Goal: Communication & Community: Ask a question

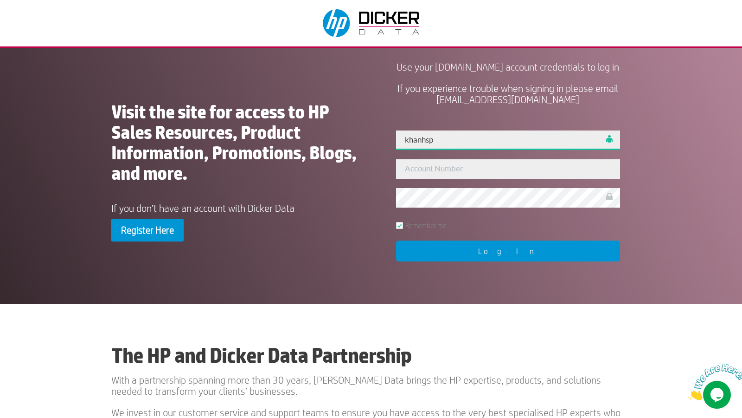
type input "khanhsp"
click at [508, 261] on input "Log In" at bounding box center [508, 250] width 224 height 21
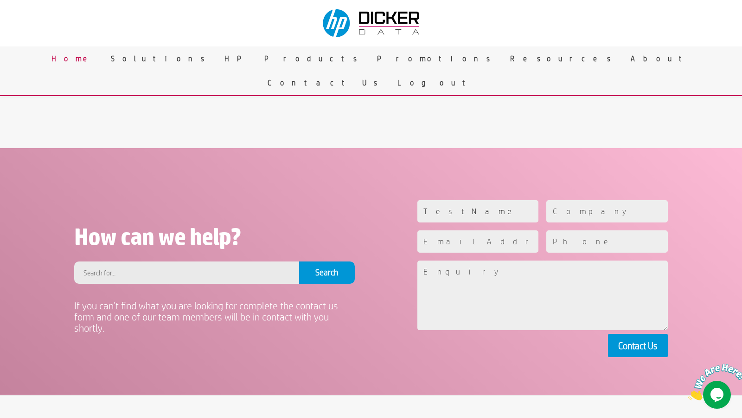
type input "TestName"
type input "TestCompany"
type input "[EMAIL_ADDRESS][DOMAIN_NAME]"
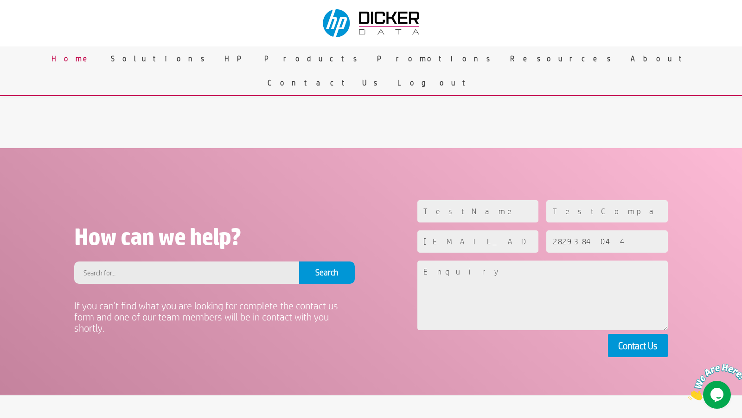
type input "2829384044"
type textarea "This is a test paragraph used for validating the text input field."
click at [638, 345] on button "Contact Us" at bounding box center [638, 345] width 60 height 23
